Goal: Participate in discussion

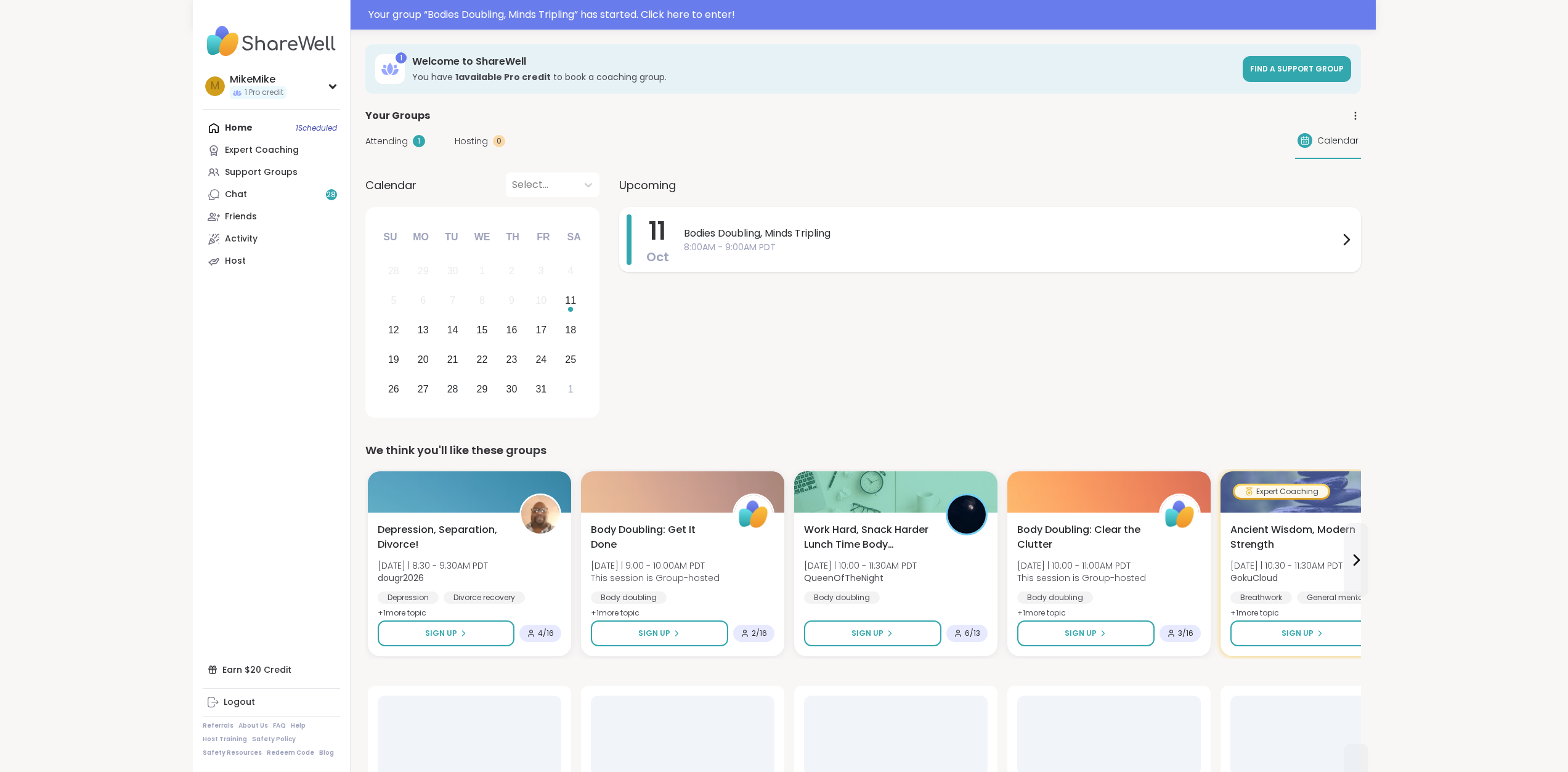
click at [703, 249] on span "8:00AM - 9:00AM PDT" at bounding box center [1011, 248] width 655 height 13
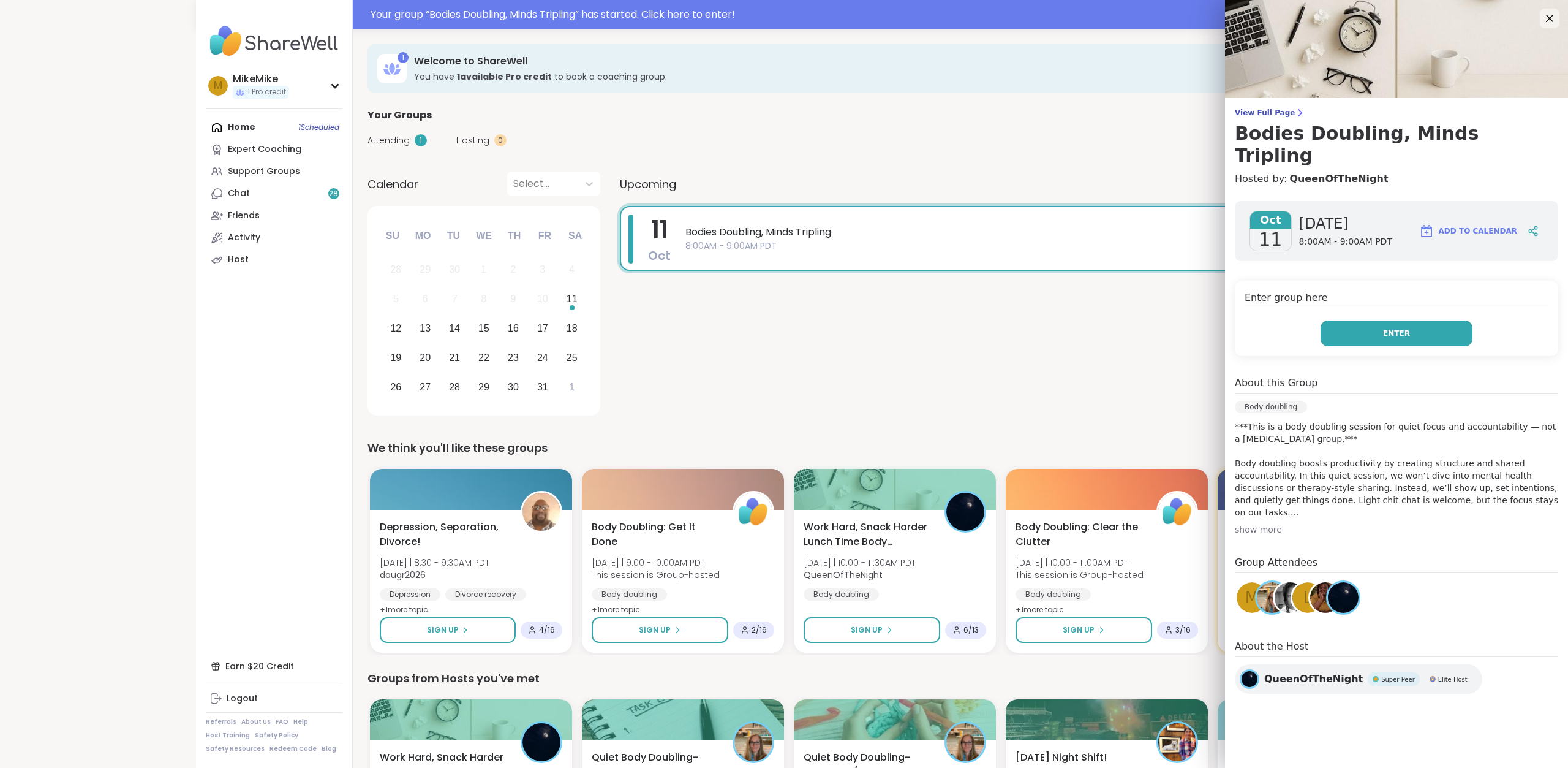
click at [1348, 321] on button "Enter" at bounding box center [1397, 334] width 152 height 26
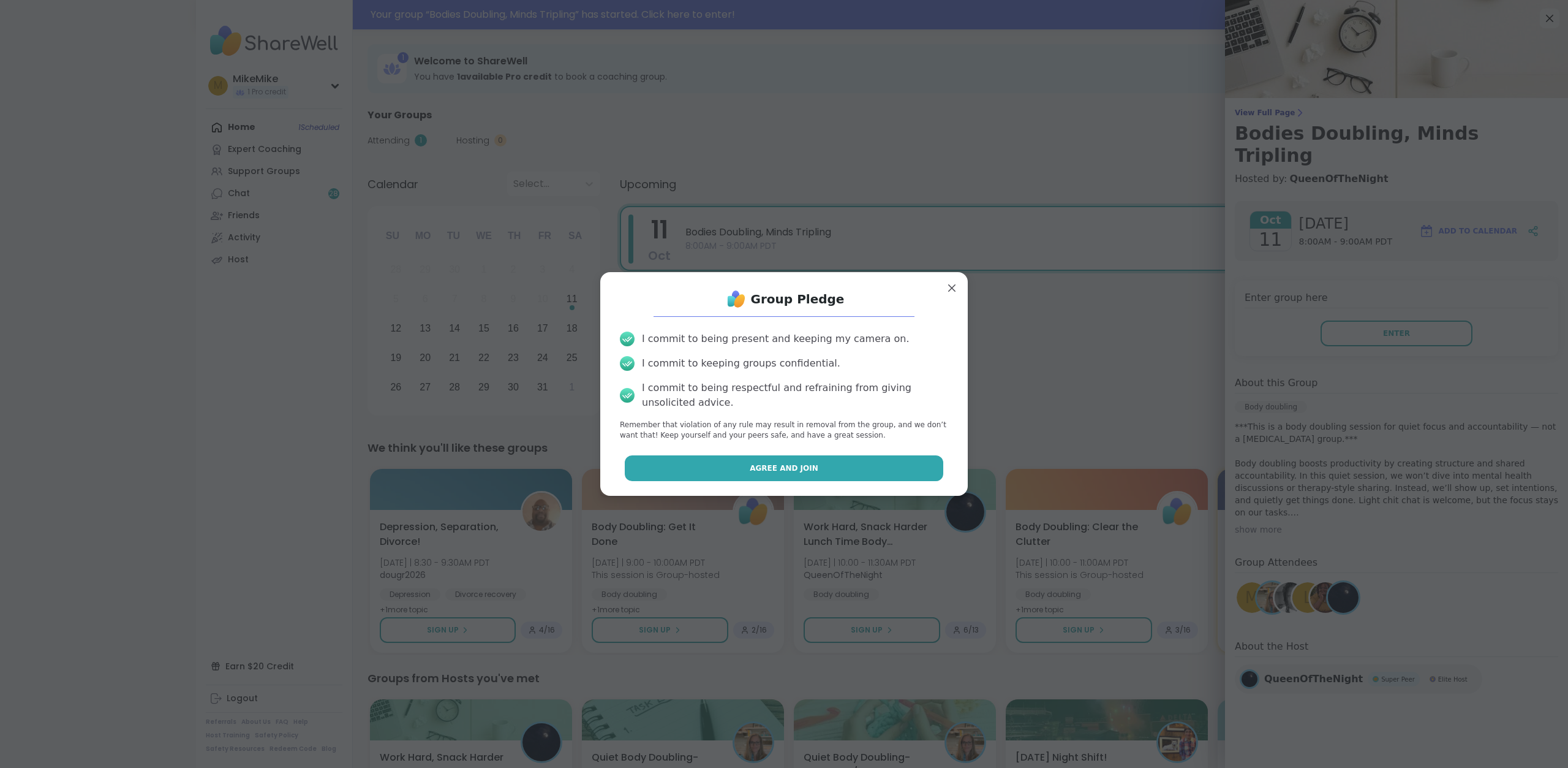
click at [786, 468] on span "Agree and Join" at bounding box center [784, 468] width 69 height 11
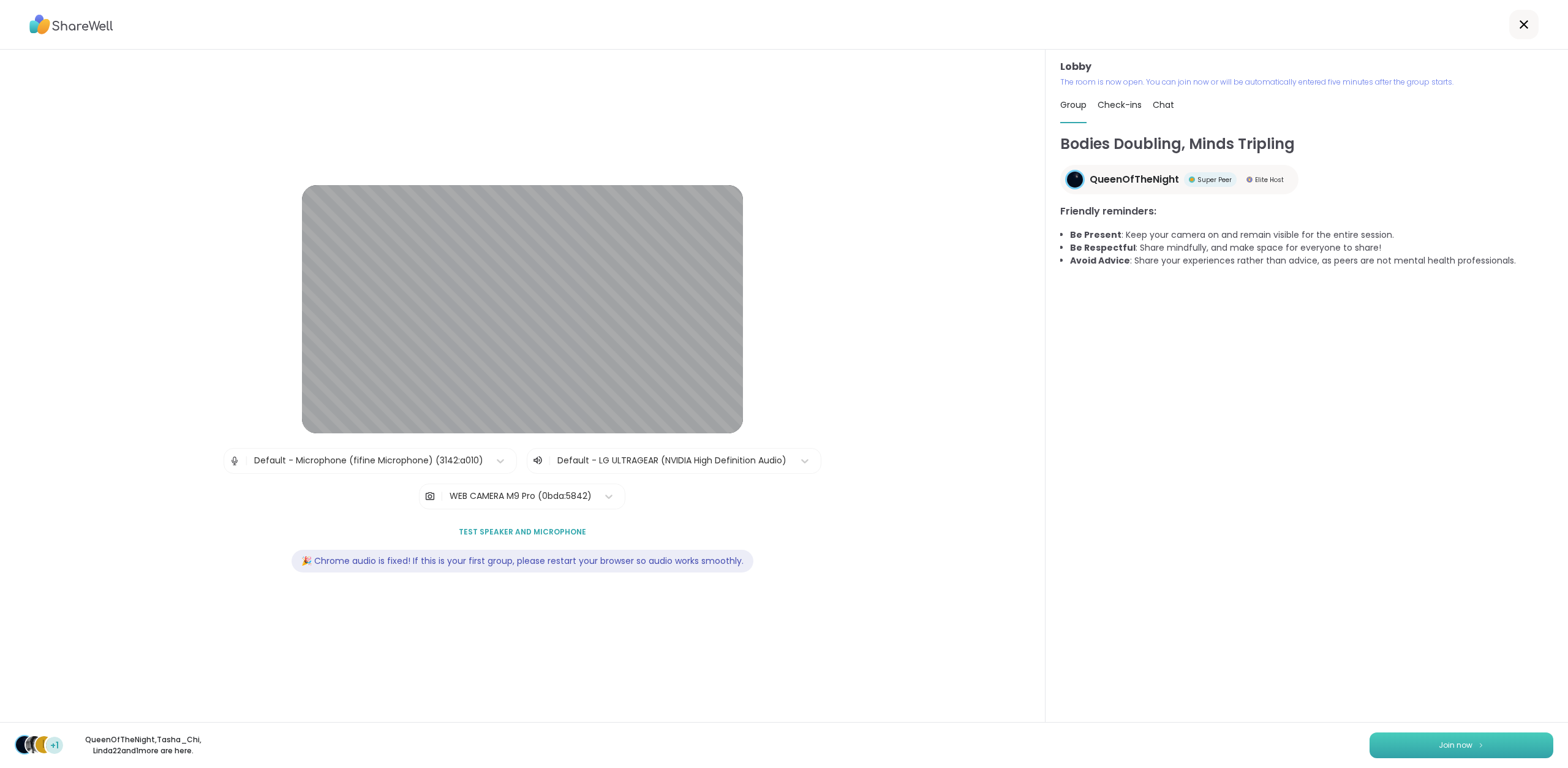
click at [1446, 741] on span "Join now" at bounding box center [1456, 745] width 34 height 11
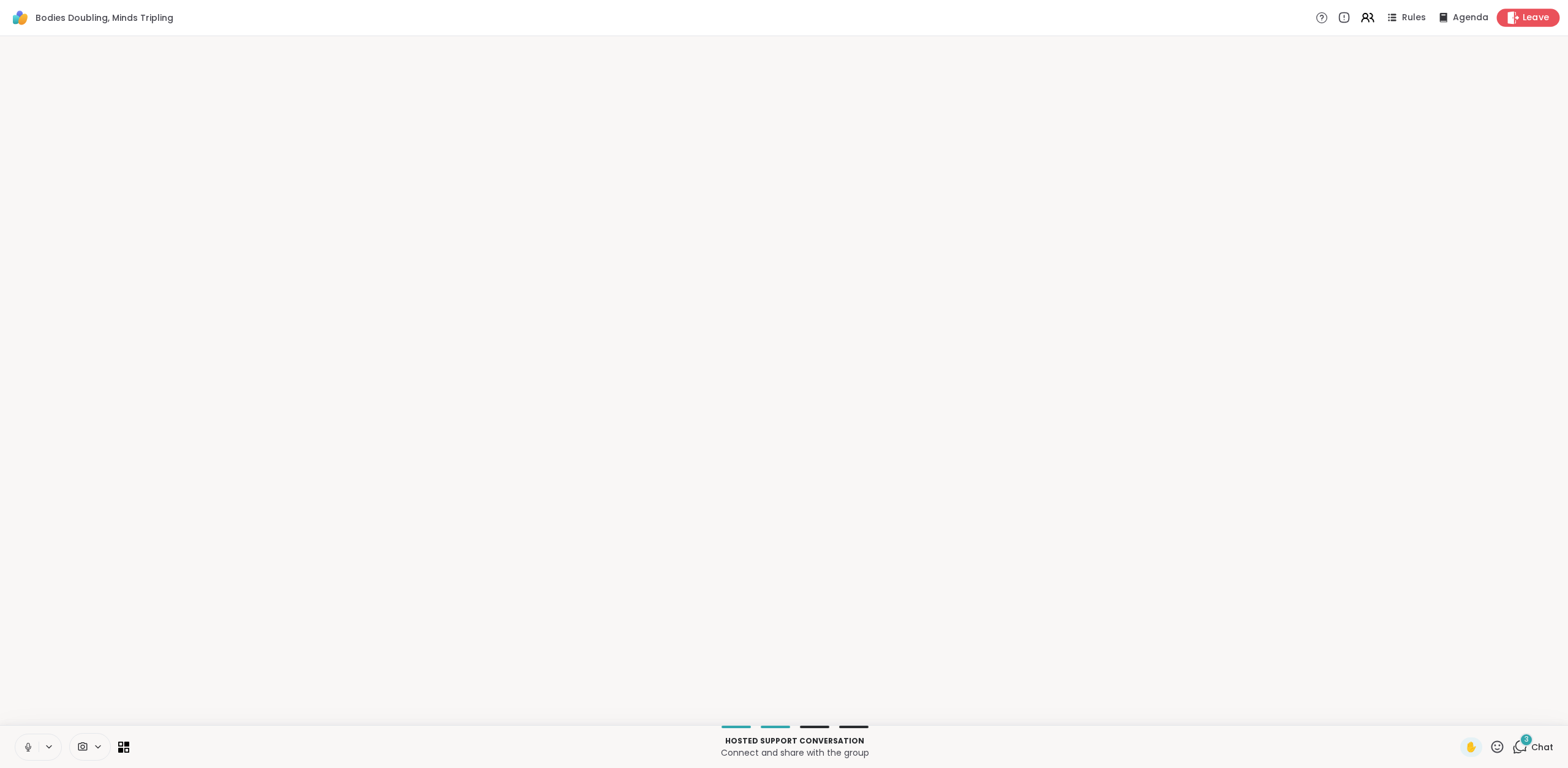
click at [1527, 24] on span "Leave" at bounding box center [1536, 18] width 27 height 13
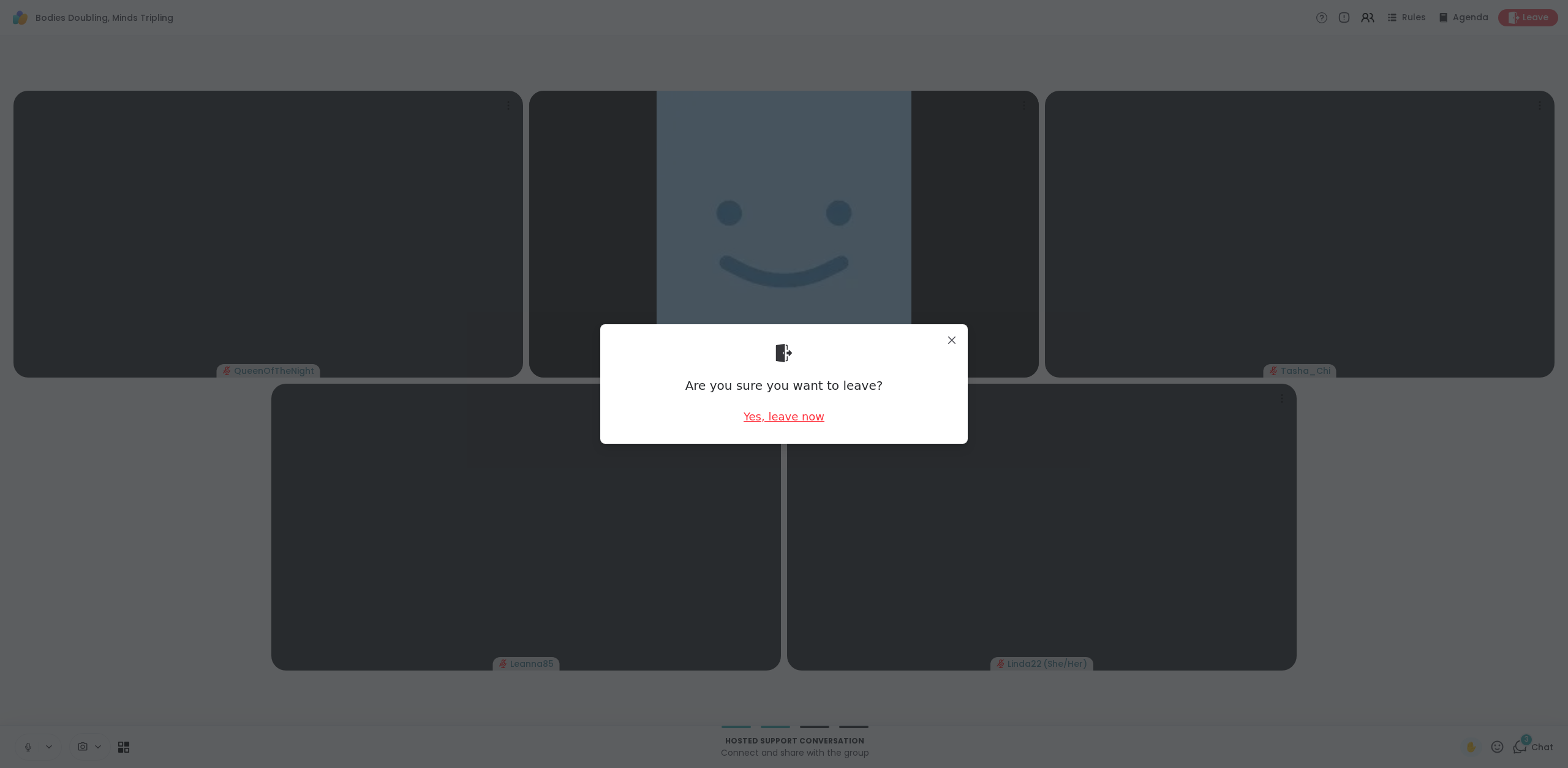
click at [808, 414] on div "Yes, leave now" at bounding box center [784, 416] width 81 height 15
